Goal: Task Accomplishment & Management: Manage account settings

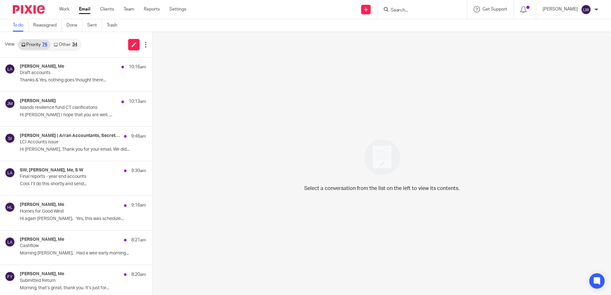
click at [55, 43] on icon at bounding box center [56, 45] width 4 height 4
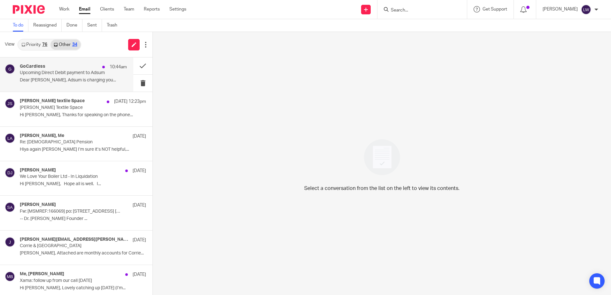
click at [57, 83] on p "Dear [PERSON_NAME], Adsum is charging you..." at bounding box center [73, 80] width 107 height 5
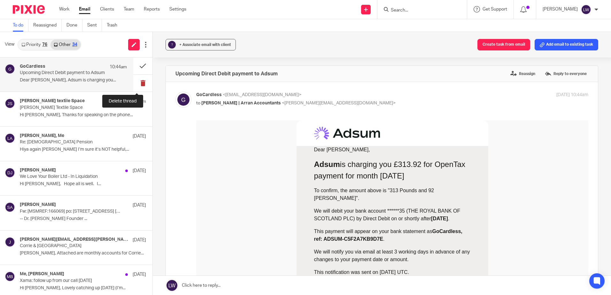
click at [134, 82] on button at bounding box center [142, 83] width 19 height 17
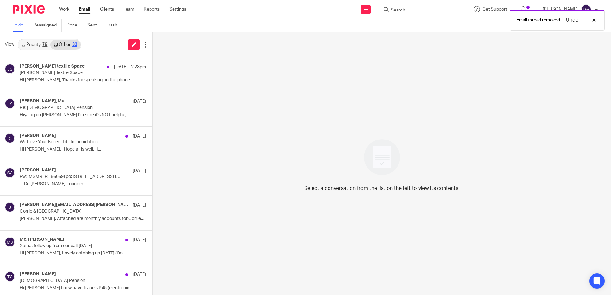
click at [34, 44] on link "Priority 76" at bounding box center [34, 45] width 32 height 10
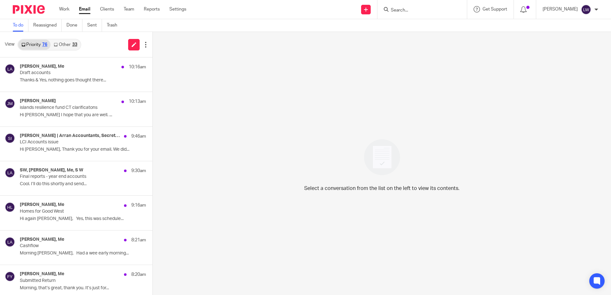
click at [87, 8] on link "Email" at bounding box center [85, 9] width 12 height 6
click at [53, 219] on p "Hi again [PERSON_NAME], Yes, this was schedule..." at bounding box center [73, 218] width 107 height 5
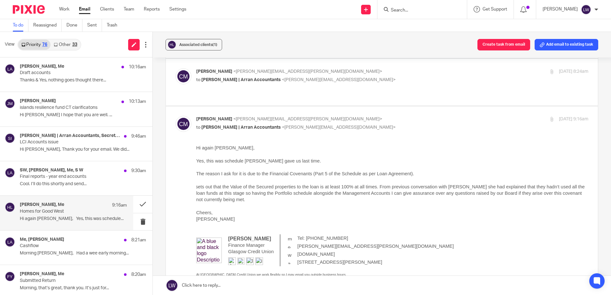
scroll to position [256, 0]
click at [200, 44] on span "Associated clients (1)" at bounding box center [198, 45] width 38 height 4
click at [253, 42] on div "Associated clients (1) Create task from email Add email to existing task" at bounding box center [382, 45] width 459 height 26
click at [137, 201] on button at bounding box center [142, 204] width 19 height 17
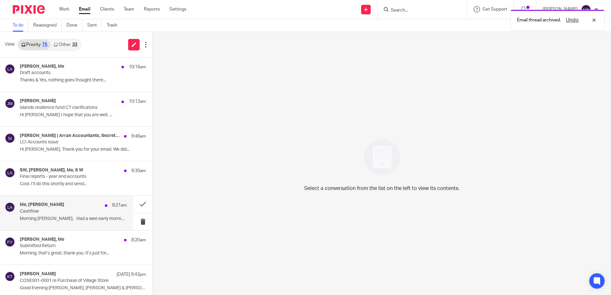
click at [75, 213] on p "Cashflow" at bounding box center [63, 211] width 86 height 5
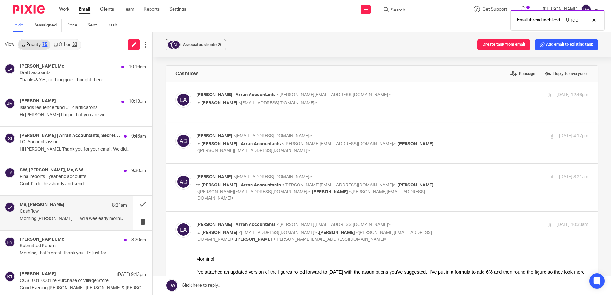
scroll to position [0, 0]
click at [185, 42] on div "Associated clients (2)" at bounding box center [202, 45] width 38 height 6
click at [140, 200] on button at bounding box center [142, 204] width 19 height 17
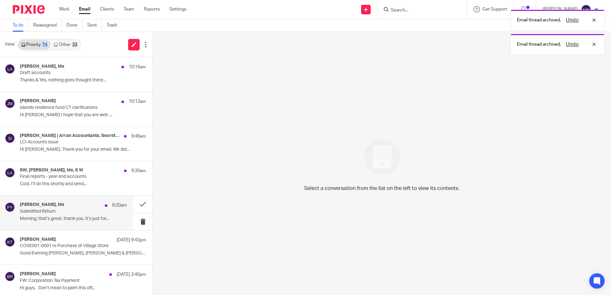
click at [72, 209] on p "Submitted Return" at bounding box center [63, 211] width 86 height 5
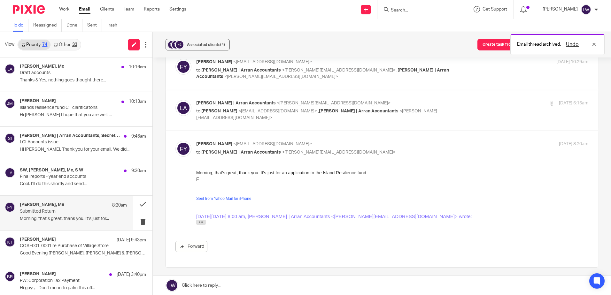
scroll to position [89, 0]
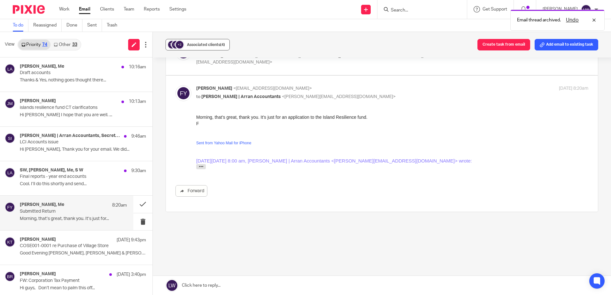
click at [198, 46] on span "Associated clients (4)" at bounding box center [206, 45] width 38 height 4
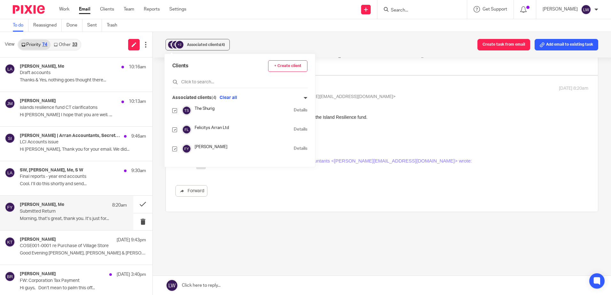
click at [175, 149] on input "checkbox" at bounding box center [174, 149] width 5 height 5
checkbox input "false"
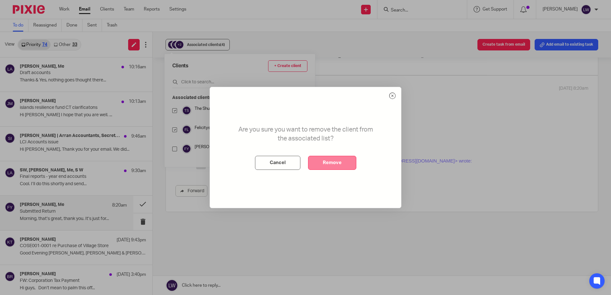
click at [320, 163] on button "Remove" at bounding box center [332, 163] width 48 height 14
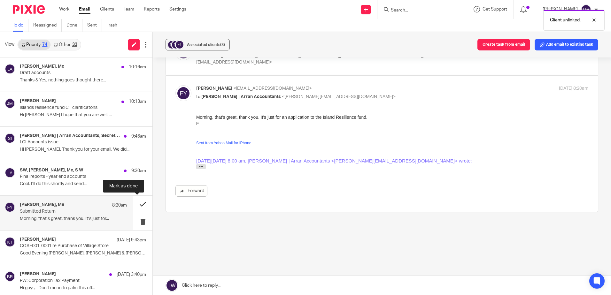
click at [137, 204] on button at bounding box center [142, 204] width 19 height 17
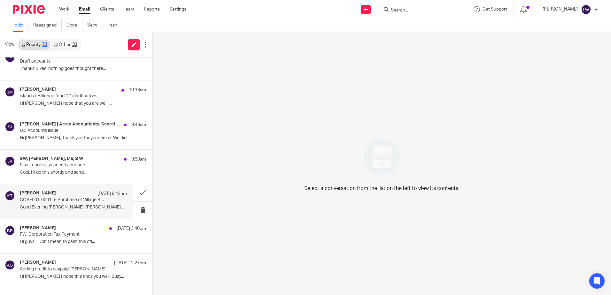
scroll to position [0, 0]
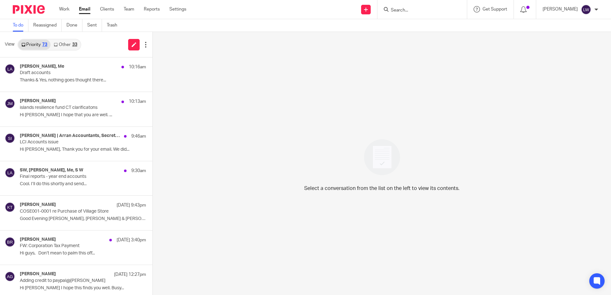
click at [68, 44] on link "Other 33" at bounding box center [66, 45] width 30 height 10
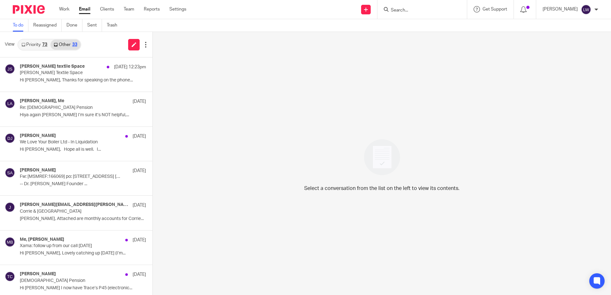
click at [82, 11] on link "Email" at bounding box center [85, 9] width 12 height 6
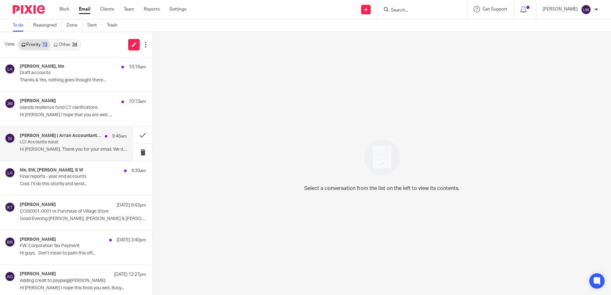
click at [74, 145] on div "Olivia | Arran Accountants, Secretary | Lochranza Country Inn 9:46am LCI Accoun…" at bounding box center [73, 143] width 107 height 21
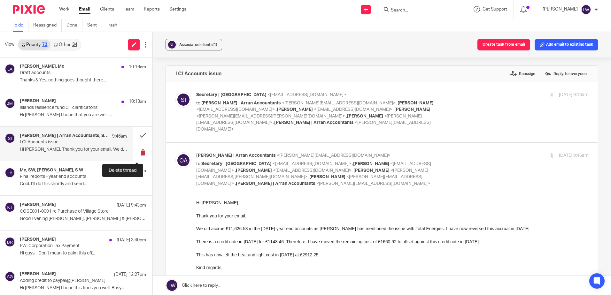
click at [137, 153] on button at bounding box center [142, 152] width 19 height 17
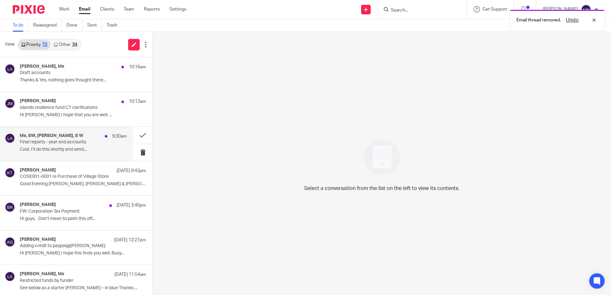
click at [64, 155] on div "Me, SW, Alan Duncan, S W 9:30am Final reports - year end accounts Cool. I’ll do…" at bounding box center [73, 143] width 107 height 21
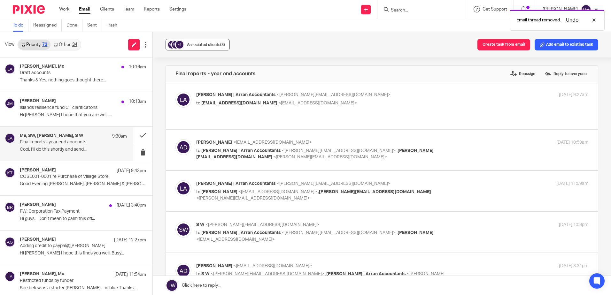
click at [196, 48] on button "+1 Associated clients (3)" at bounding box center [198, 45] width 64 height 12
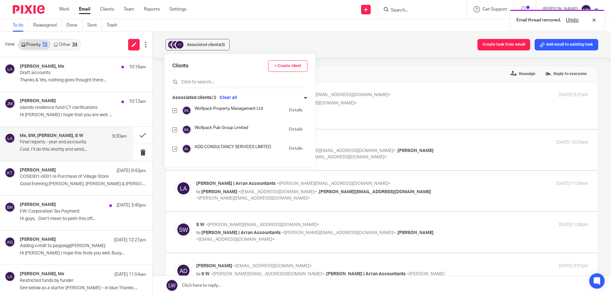
click at [176, 110] on input "checkbox" at bounding box center [174, 110] width 5 height 5
checkbox input "false"
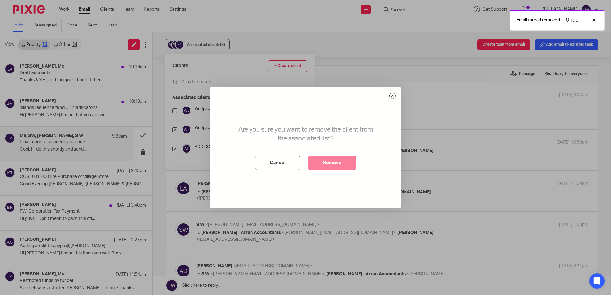
click at [331, 162] on button "Remove" at bounding box center [332, 163] width 48 height 14
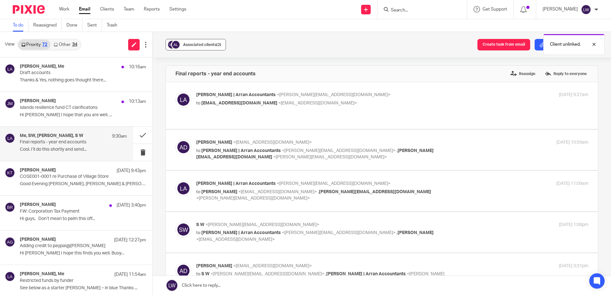
click at [190, 43] on span "Associated clients (2)" at bounding box center [202, 45] width 38 height 4
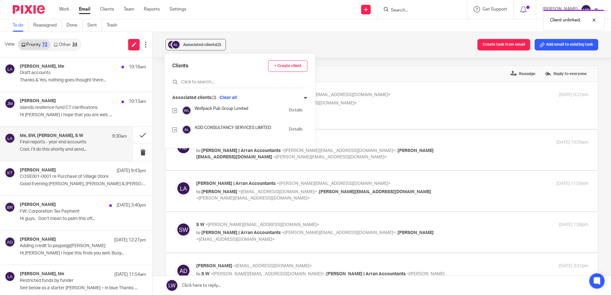
click at [176, 131] on input "checkbox" at bounding box center [174, 130] width 5 height 5
checkbox input "false"
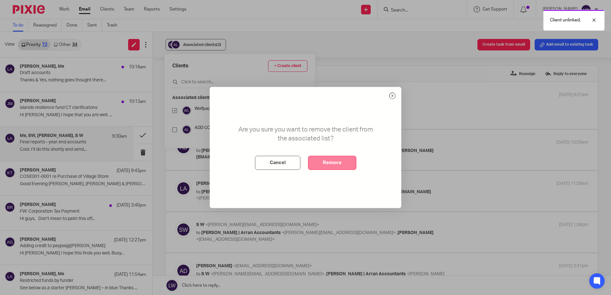
click at [316, 165] on button "Remove" at bounding box center [332, 163] width 48 height 14
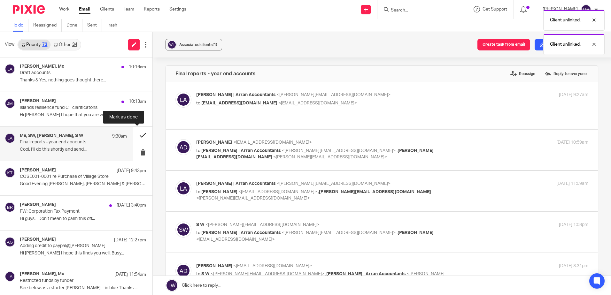
click at [135, 134] on button at bounding box center [142, 135] width 19 height 17
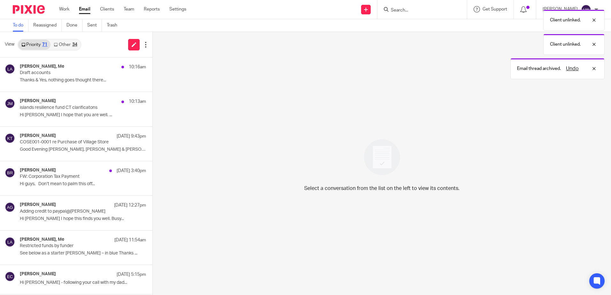
click at [64, 43] on link "Other 34" at bounding box center [66, 45] width 30 height 10
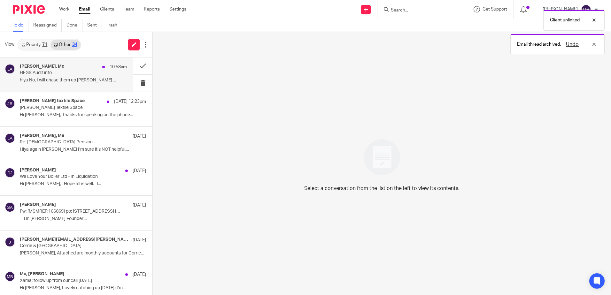
click at [55, 75] on p "HFGS Audit info" at bounding box center [63, 72] width 86 height 5
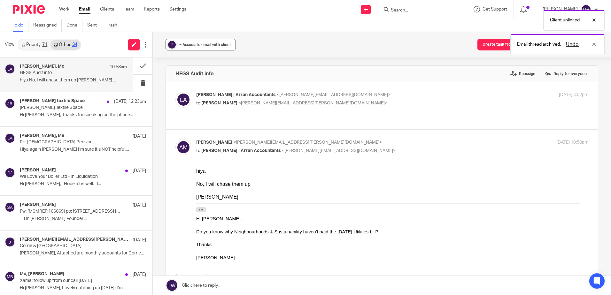
click at [186, 48] on div "+ Associate email with client" at bounding box center [205, 45] width 52 height 6
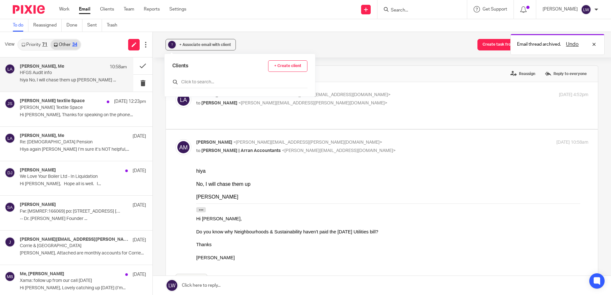
click at [199, 80] on input "text" at bounding box center [239, 82] width 135 height 6
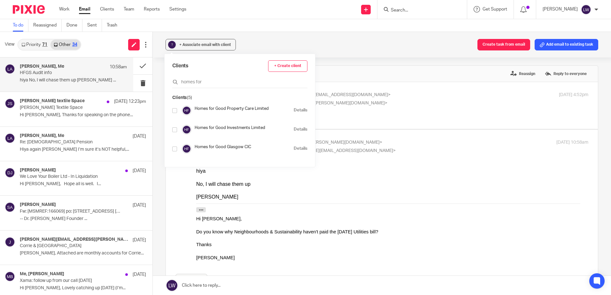
scroll to position [32, 0]
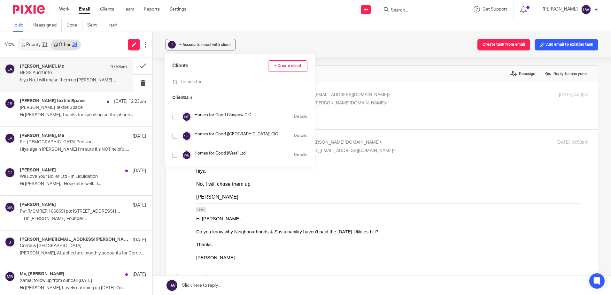
type input "homes for"
click at [176, 135] on input "checkbox" at bounding box center [174, 136] width 5 height 5
checkbox input "true"
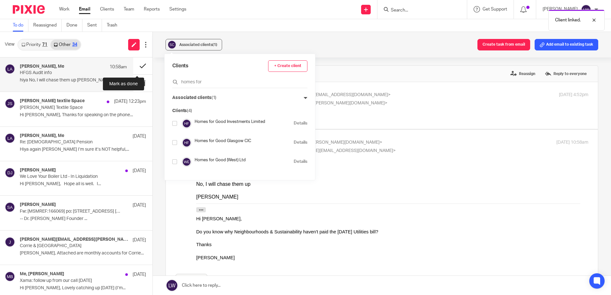
scroll to position [19, 0]
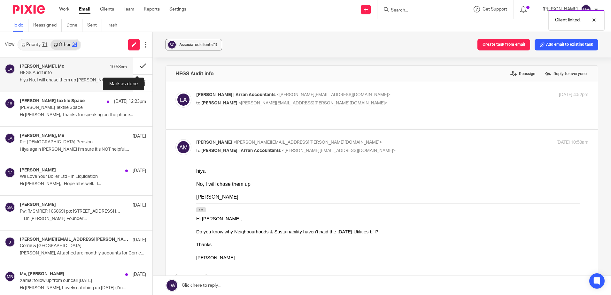
click at [137, 66] on button at bounding box center [142, 66] width 19 height 17
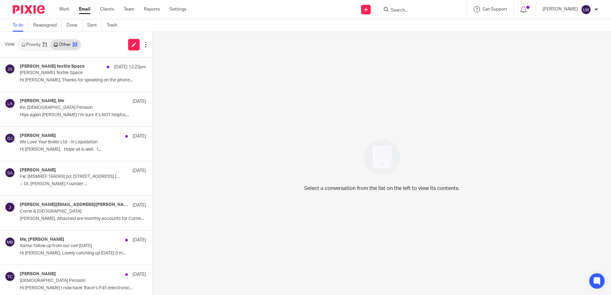
click at [445, 7] on form at bounding box center [424, 9] width 68 height 8
click at [429, 10] on input "Search" at bounding box center [419, 11] width 58 height 6
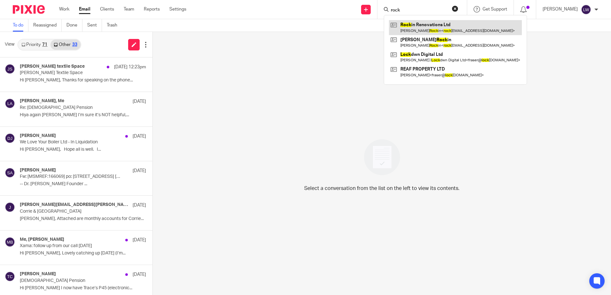
type input "rock"
click at [438, 28] on link at bounding box center [455, 27] width 133 height 15
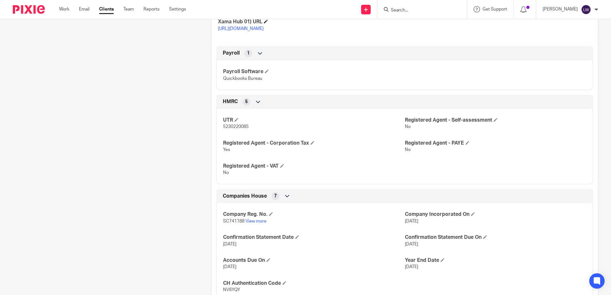
scroll to position [274, 0]
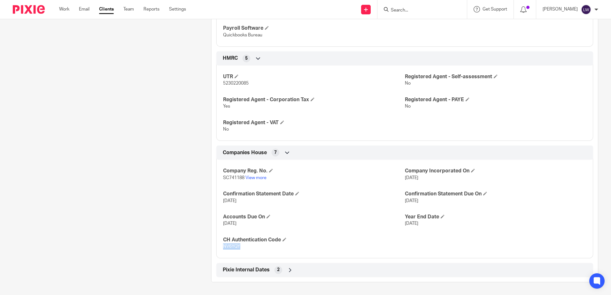
drag, startPoint x: 220, startPoint y: 247, endPoint x: 240, endPoint y: 247, distance: 19.2
click at [240, 247] on div "Company Reg. No. SC741188 View more Company Incorporated On 14 Aug 2022 Confirm…" at bounding box center [404, 206] width 377 height 103
copy span "NV6YQY"
